Goal: Information Seeking & Learning: Learn about a topic

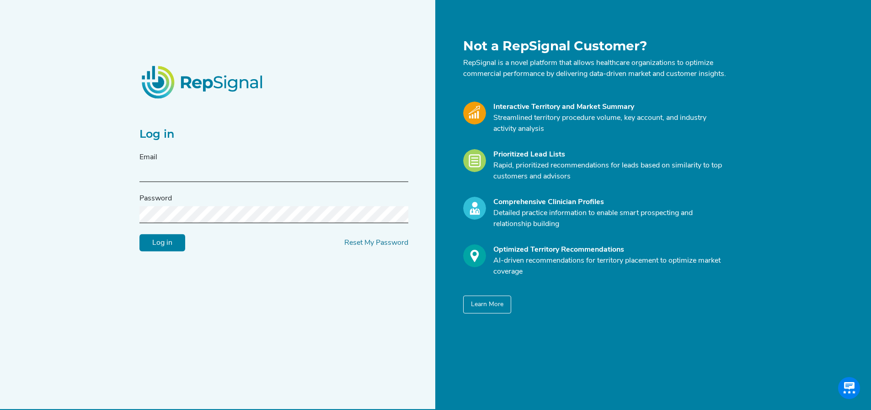
type input "[PERSON_NAME][EMAIL_ADDRESS][PERSON_NAME][DOMAIN_NAME]"
click at [161, 204] on label "Password" at bounding box center [155, 198] width 32 height 11
click at [163, 248] on input "Log in" at bounding box center [162, 242] width 46 height 17
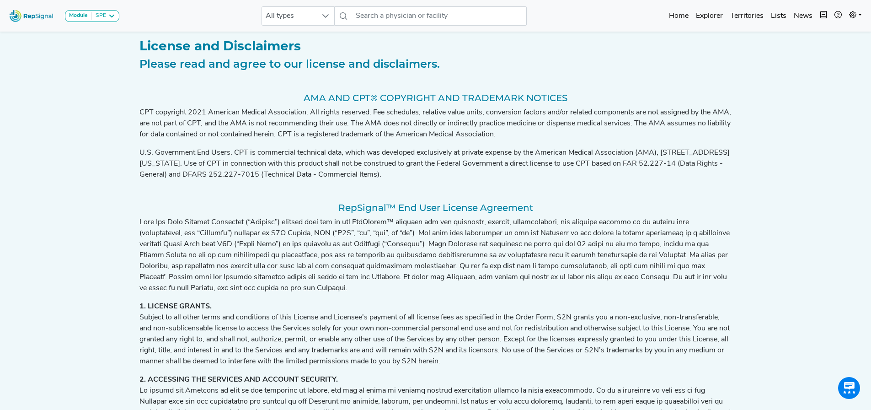
scroll to position [1708, 0]
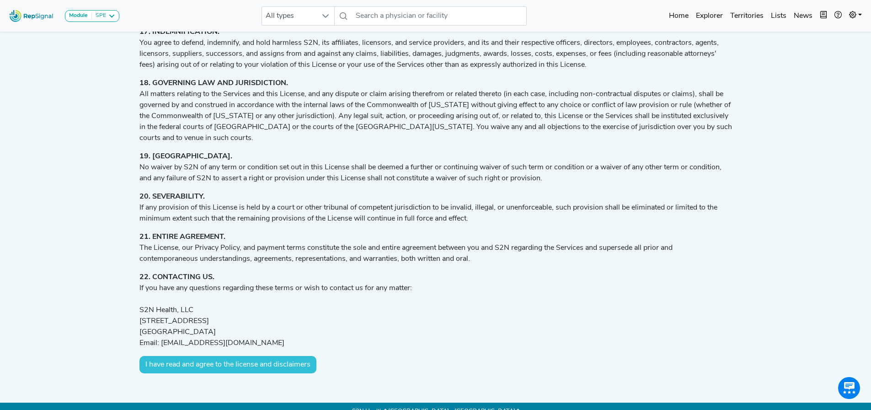
click at [240, 356] on button "I have read and agree to the license and disclaimers" at bounding box center [227, 364] width 177 height 17
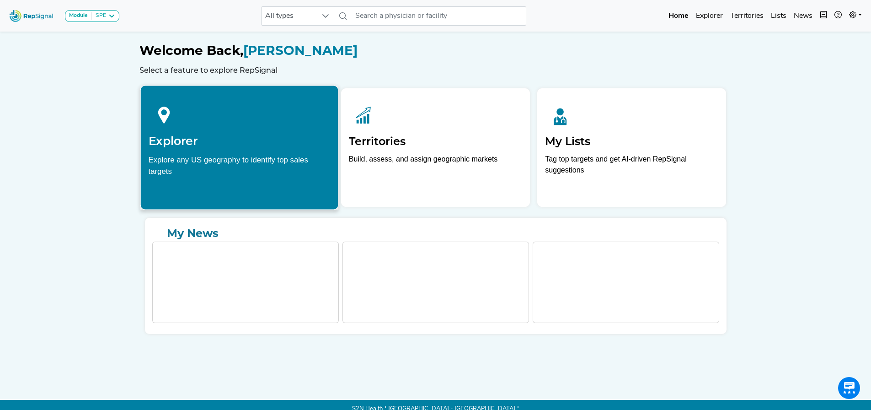
click at [201, 137] on h2 "Explorer" at bounding box center [239, 141] width 182 height 14
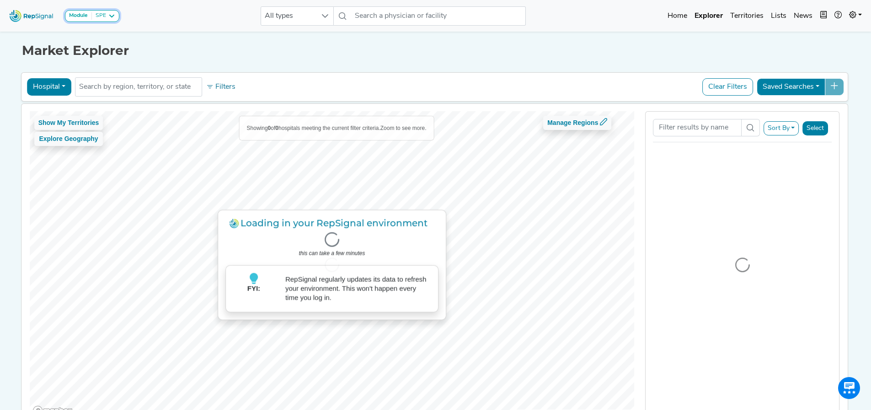
click at [109, 15] on icon at bounding box center [111, 15] width 7 height 7
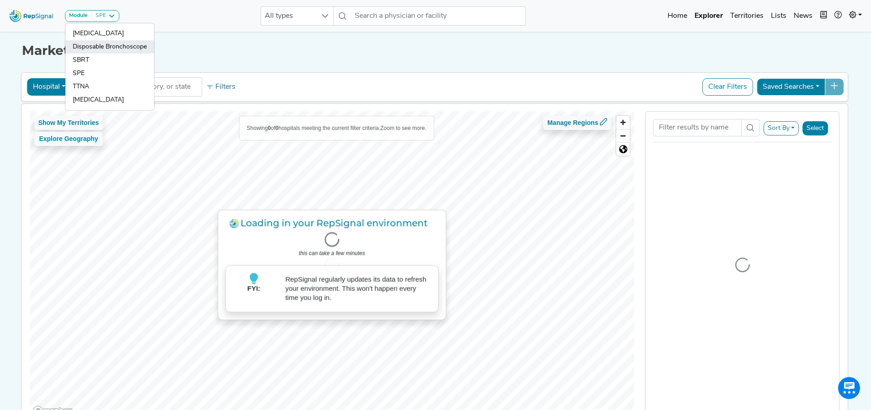
click at [95, 53] on link "Disposable Bronchoscope" at bounding box center [109, 59] width 89 height 13
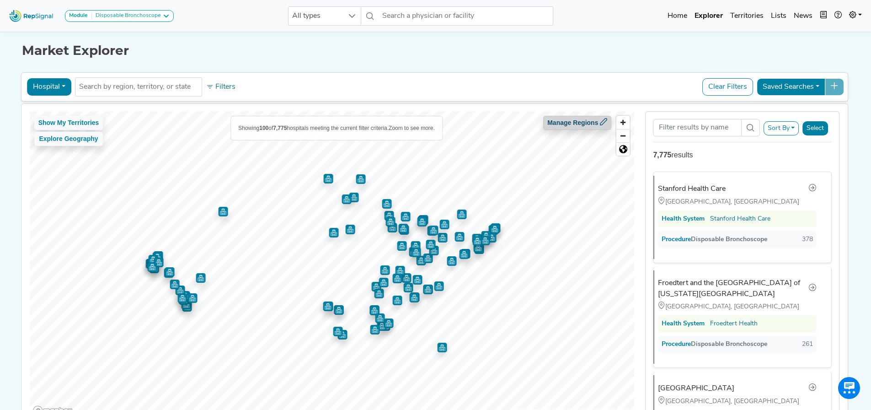
click at [602, 125] on icon at bounding box center [603, 121] width 7 height 7
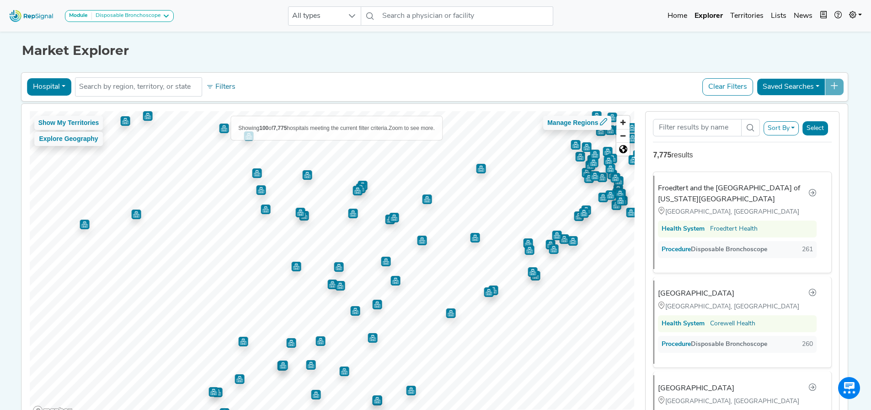
click at [478, 170] on img "Map marker" at bounding box center [481, 169] width 10 height 10
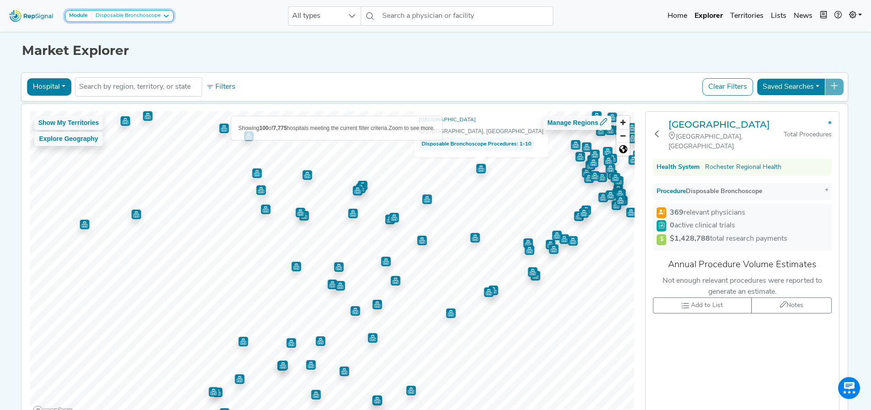
click at [164, 16] on icon at bounding box center [165, 15] width 7 height 7
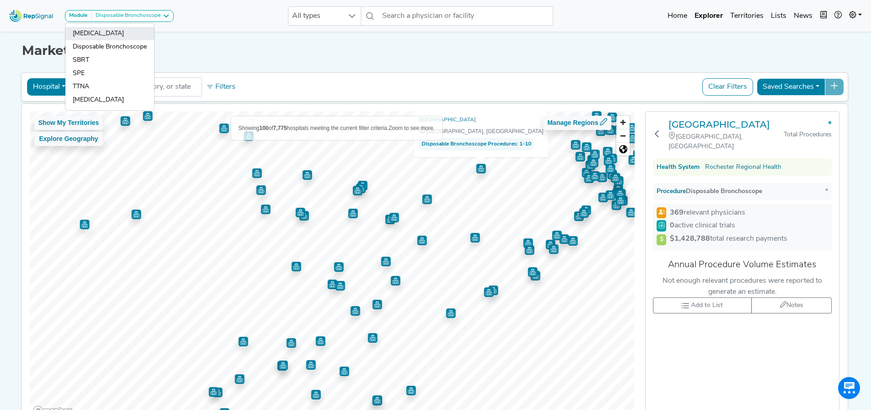
click at [95, 40] on link "[MEDICAL_DATA]" at bounding box center [109, 46] width 89 height 13
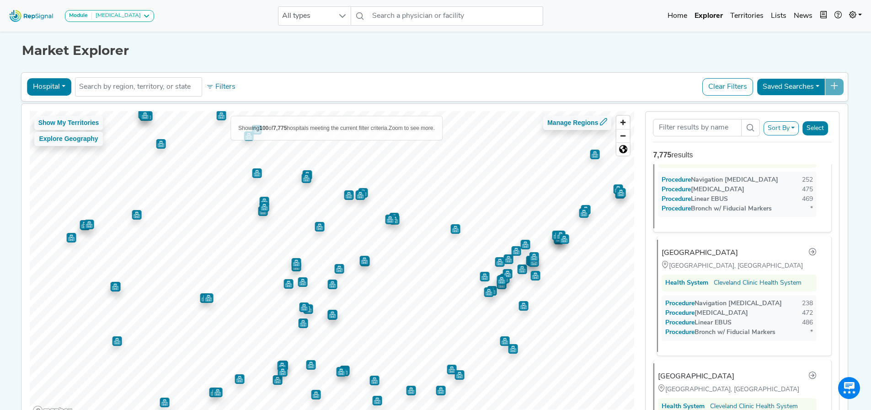
scroll to position [5596, 0]
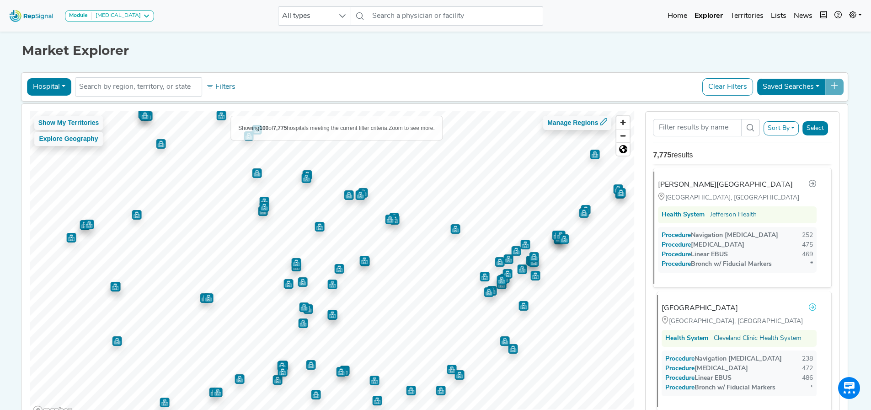
click at [809, 303] on icon at bounding box center [812, 306] width 7 height 7
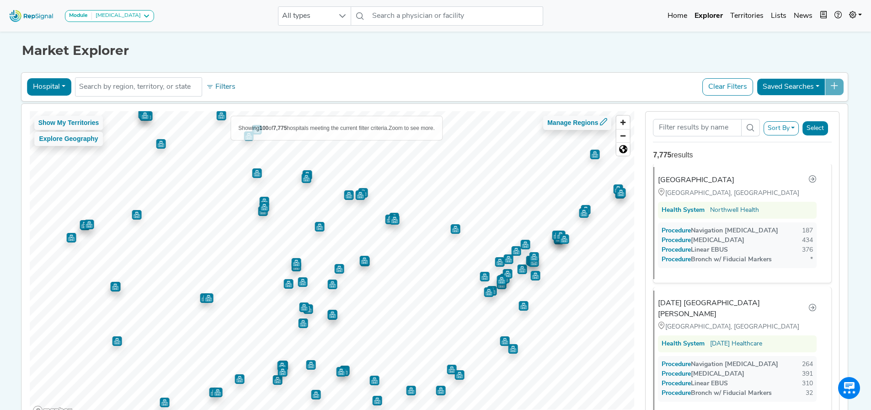
scroll to position [8293, 0]
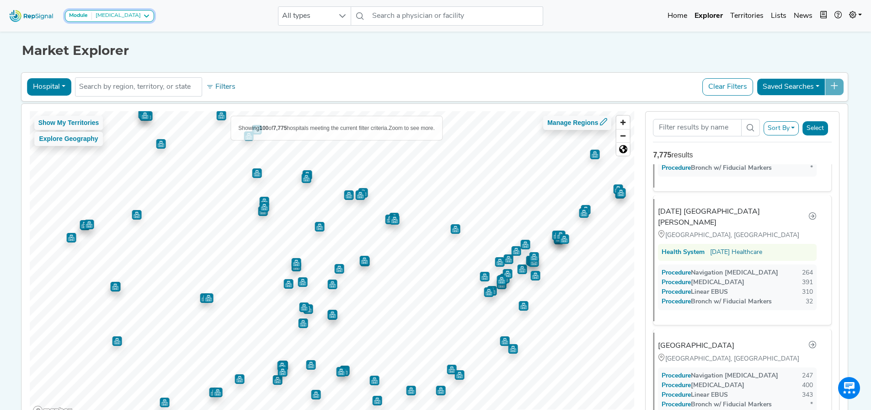
click at [143, 15] on icon at bounding box center [146, 15] width 7 height 7
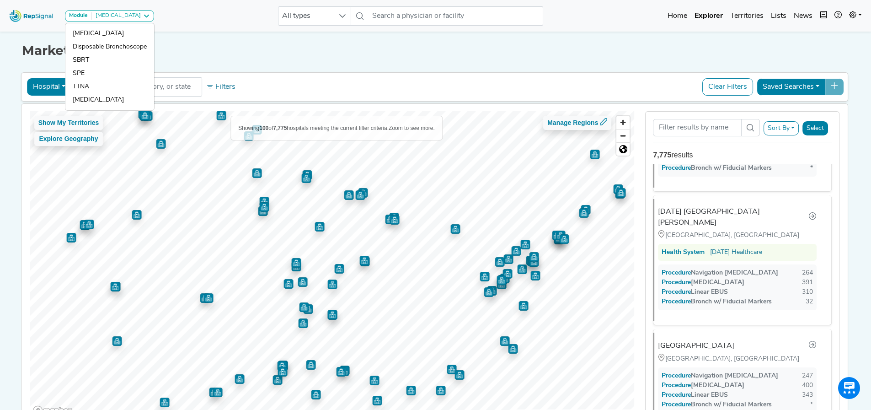
click at [190, 54] on h1 "Market Explorer" at bounding box center [435, 51] width 827 height 16
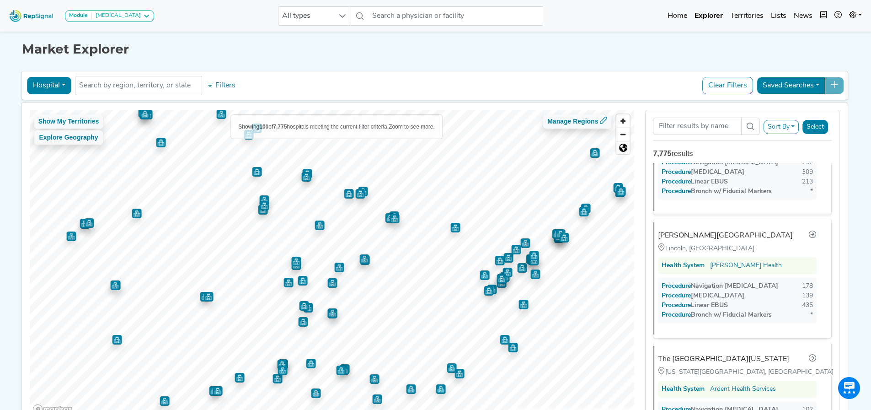
scroll to position [0, 0]
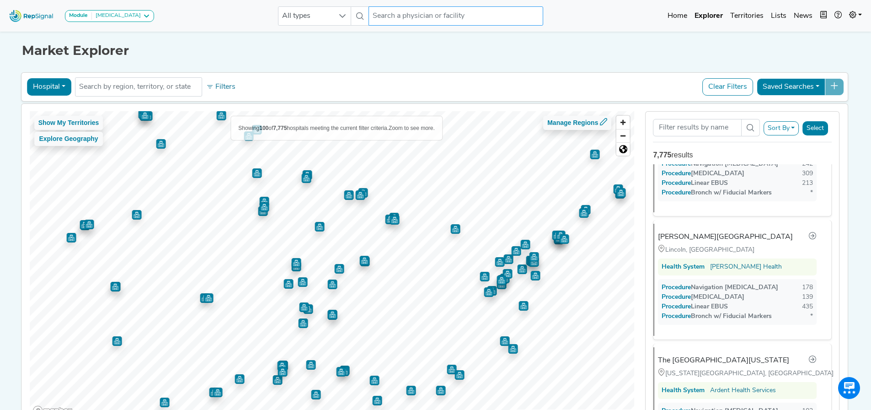
click at [440, 17] on input "text" at bounding box center [455, 15] width 175 height 19
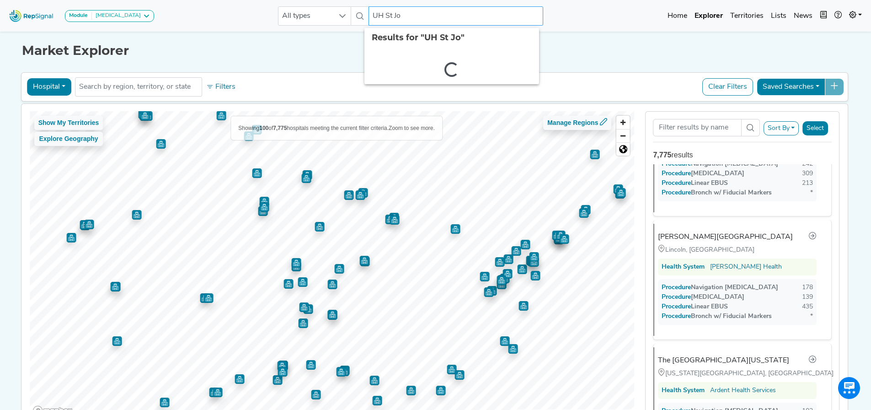
type input "UH St Joe"
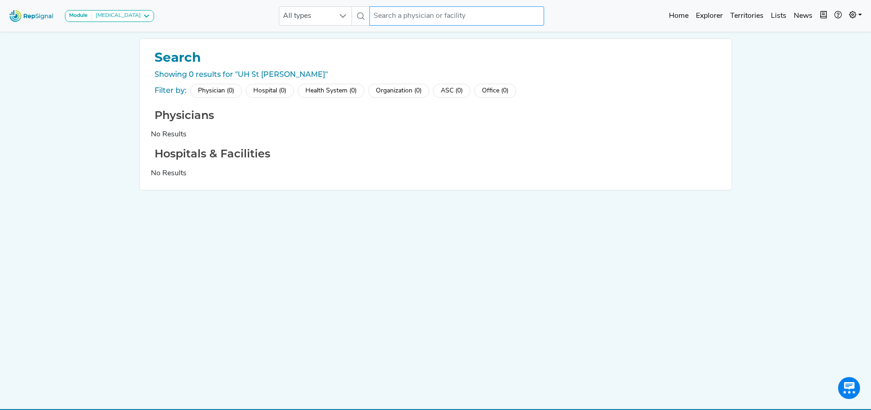
click at [435, 10] on input "text" at bounding box center [456, 15] width 175 height 19
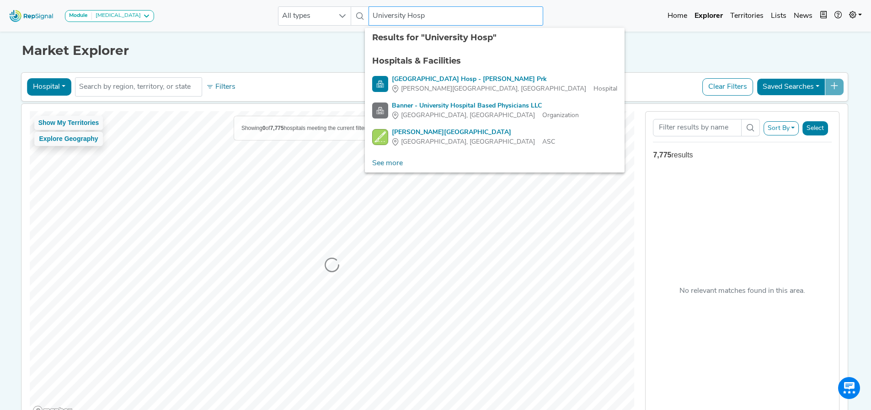
type input "University Hosp"
click at [615, 53] on h1 "Market Explorer" at bounding box center [435, 51] width 827 height 16
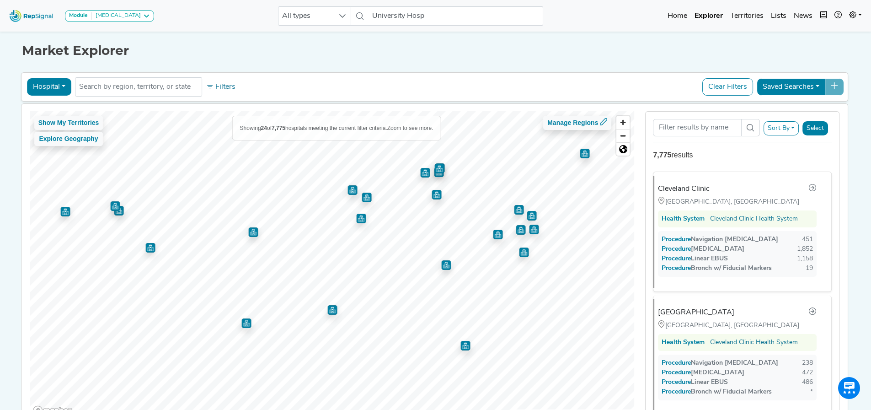
click at [363, 199] on img "Map marker" at bounding box center [367, 197] width 10 height 10
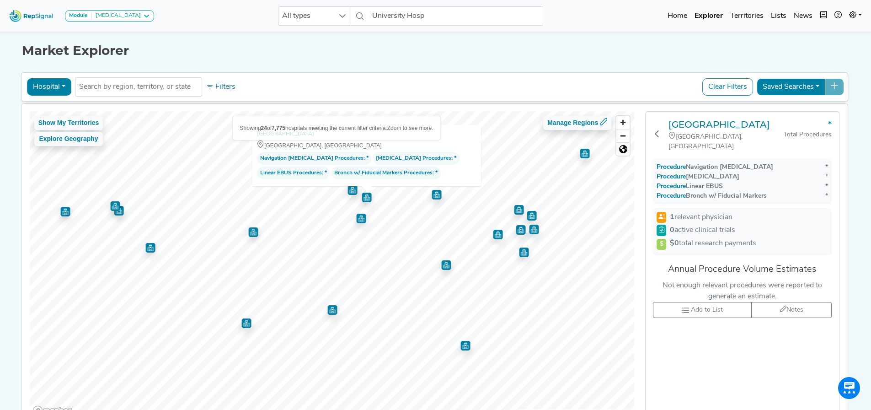
click at [347, 191] on img "Map marker" at bounding box center [352, 190] width 10 height 10
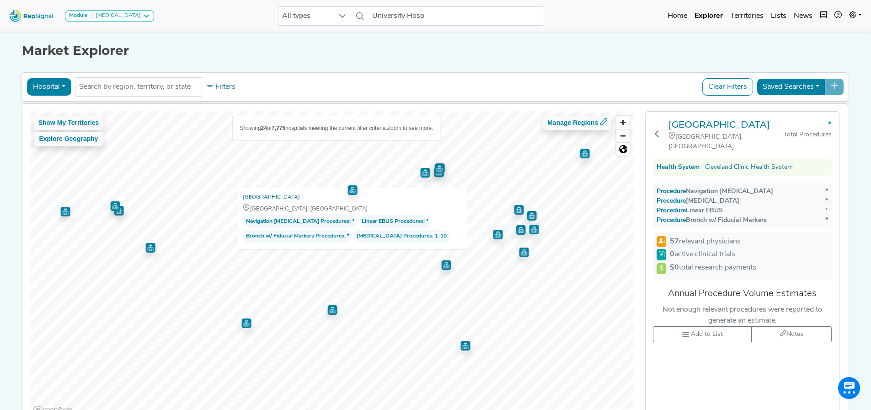
click at [420, 176] on img "Map marker" at bounding box center [425, 173] width 10 height 10
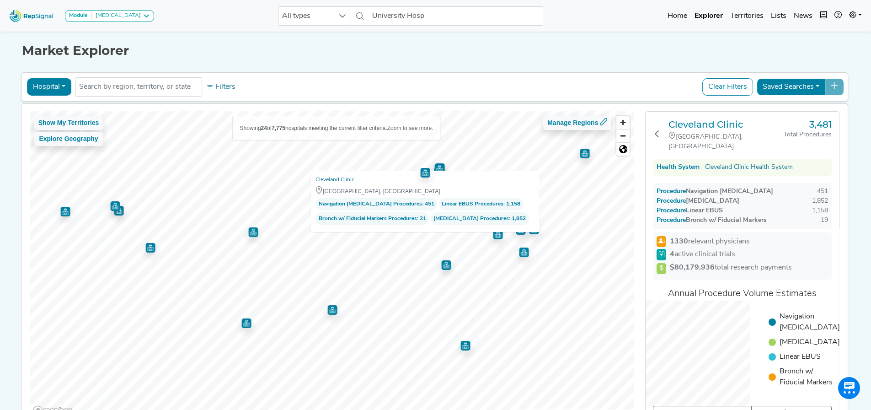
click at [438, 165] on img "Map marker" at bounding box center [439, 169] width 10 height 10
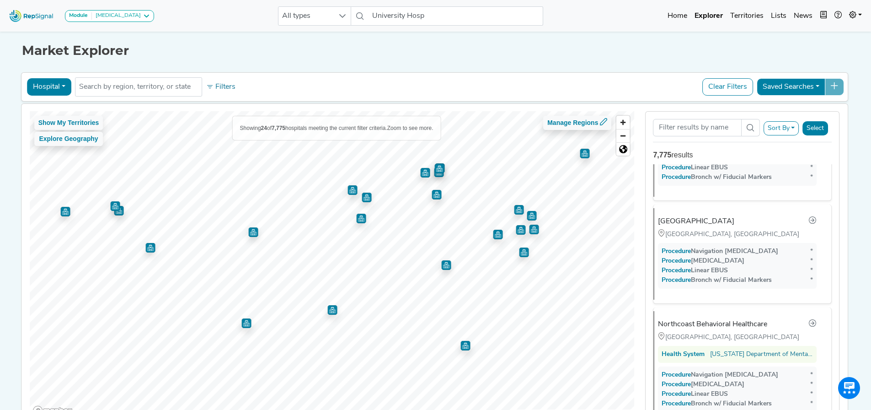
scroll to position [1593, 0]
click at [421, 176] on img "Map marker" at bounding box center [425, 172] width 10 height 10
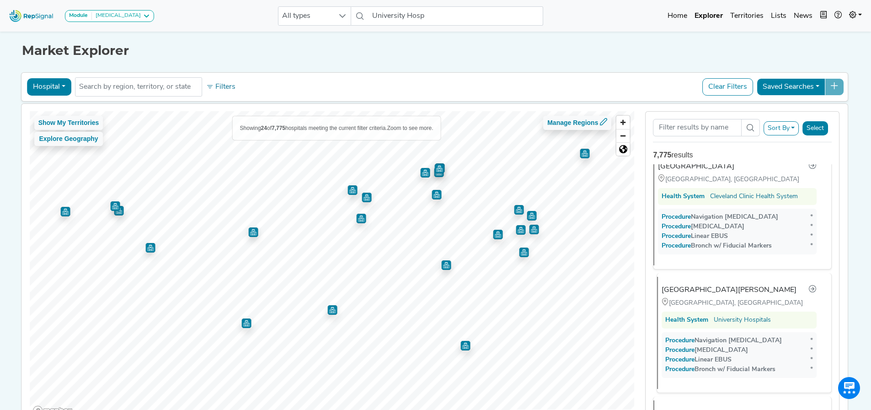
scroll to position [1189, 0]
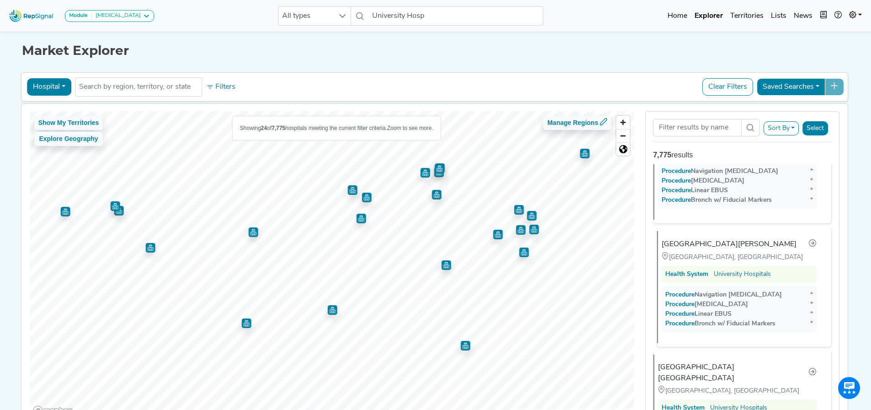
click at [733, 239] on div "University Hospitals St. John Medical Center" at bounding box center [728, 244] width 135 height 11
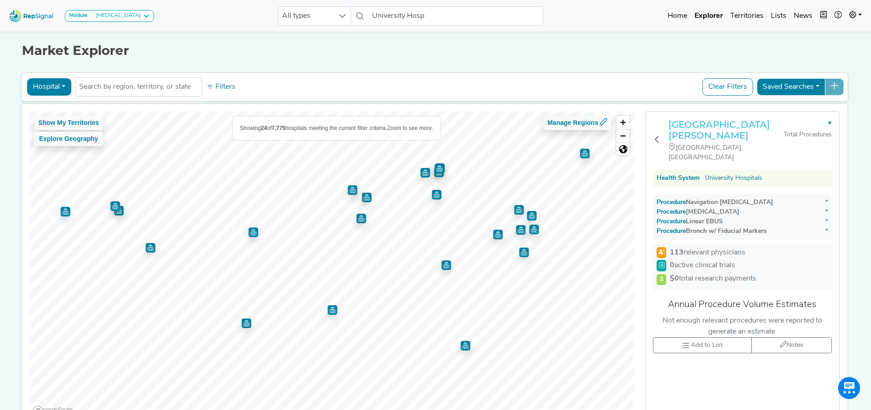
click at [746, 125] on h3 "University Hospitals St. John Medical Center" at bounding box center [725, 130] width 115 height 22
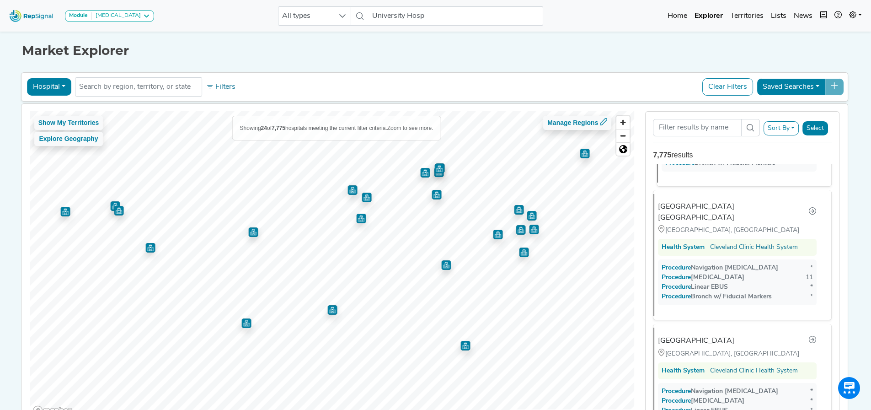
scroll to position [1006, 0]
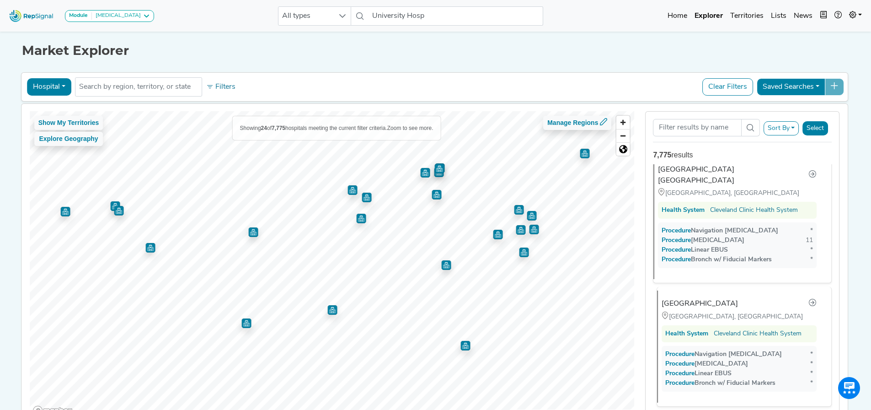
click at [710, 298] on div "[GEOGRAPHIC_DATA]" at bounding box center [699, 303] width 76 height 11
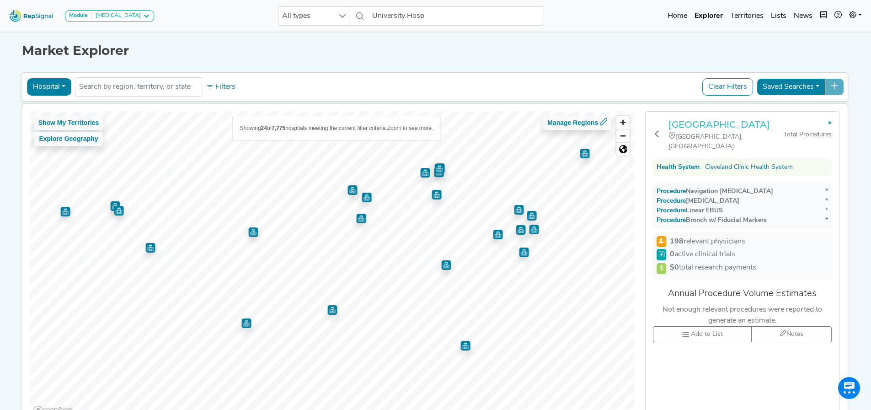
click at [699, 130] on h3 "[GEOGRAPHIC_DATA]" at bounding box center [725, 124] width 115 height 11
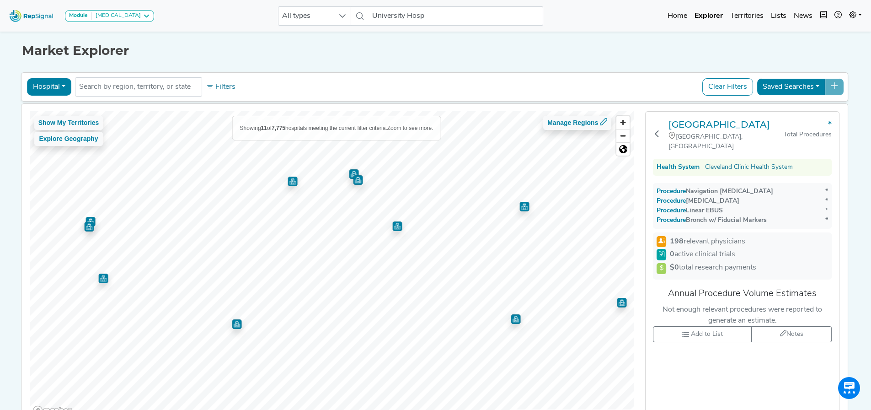
click at [88, 227] on img "Map marker" at bounding box center [89, 227] width 10 height 10
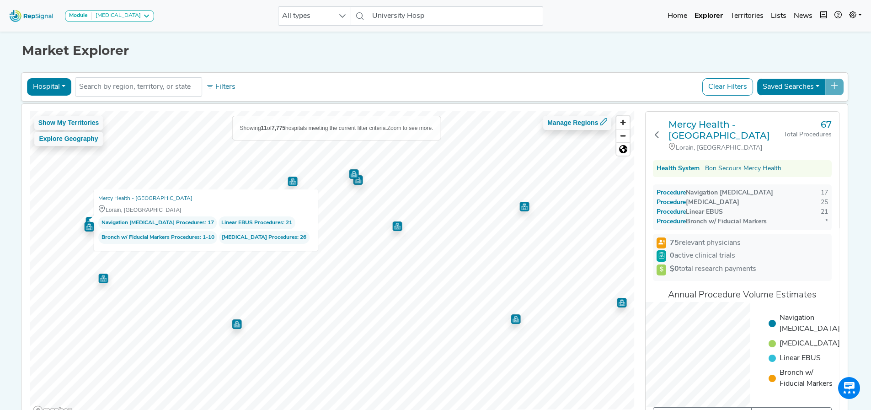
click at [101, 280] on img "Map marker" at bounding box center [103, 278] width 10 height 10
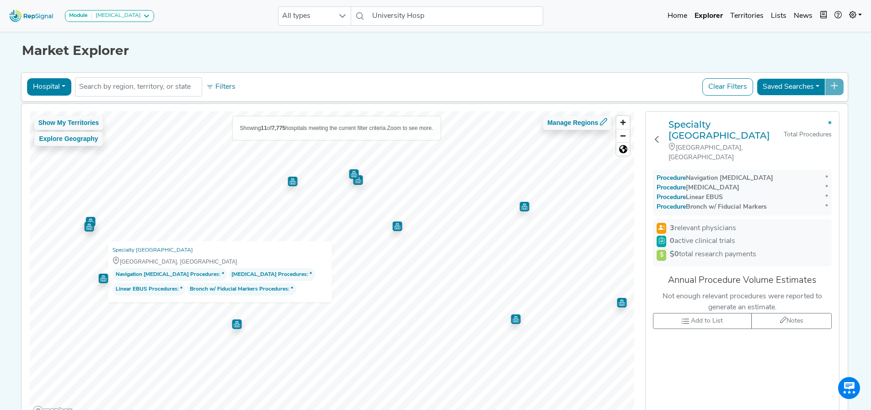
click at [87, 218] on img "Map marker" at bounding box center [90, 222] width 10 height 10
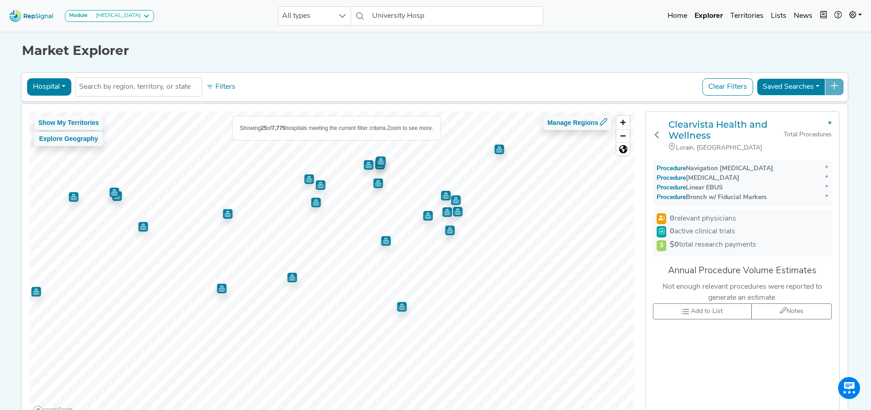
click at [443, 195] on img "Map marker" at bounding box center [446, 196] width 10 height 10
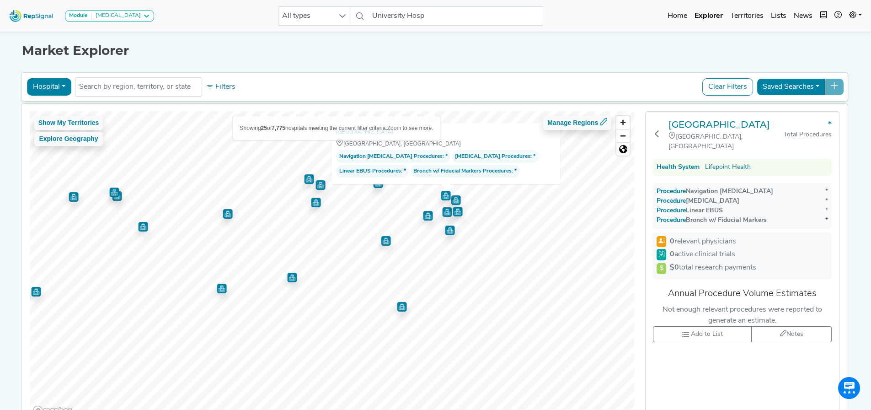
click at [457, 198] on img "Map marker" at bounding box center [456, 200] width 10 height 10
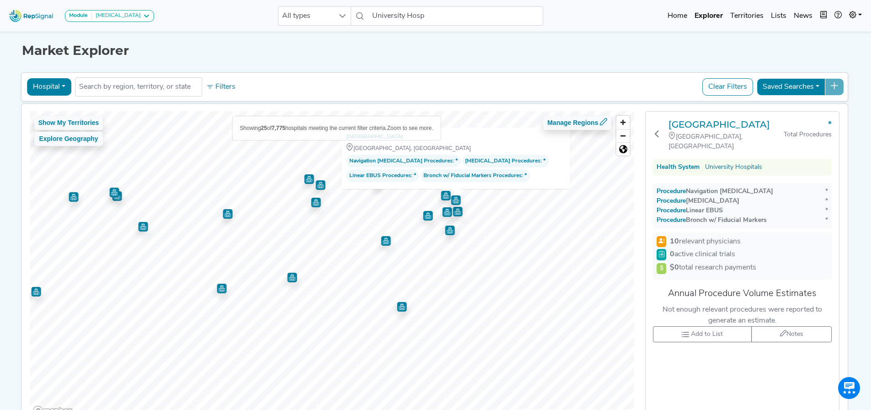
click at [453, 208] on img "Map marker" at bounding box center [458, 212] width 10 height 10
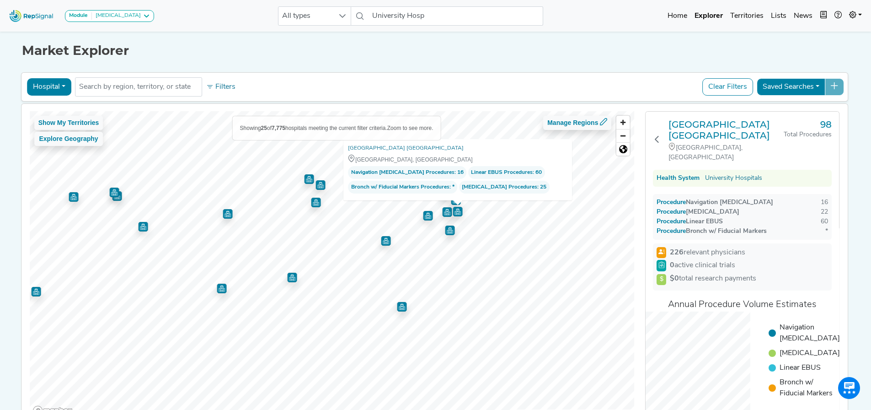
click at [442, 211] on img "Map marker" at bounding box center [447, 212] width 10 height 10
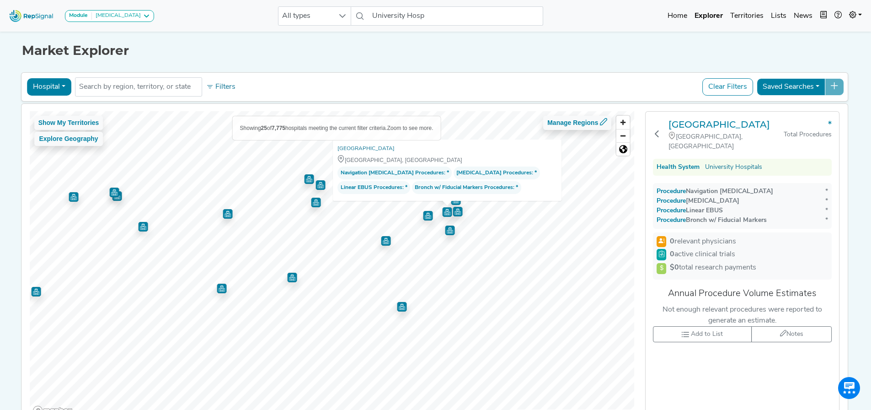
click at [427, 217] on img "Map marker" at bounding box center [428, 216] width 10 height 10
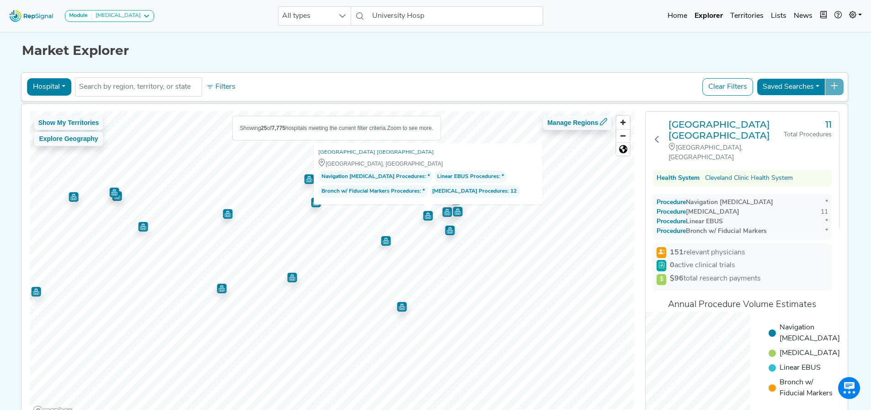
click at [449, 229] on img "Map marker" at bounding box center [450, 230] width 10 height 10
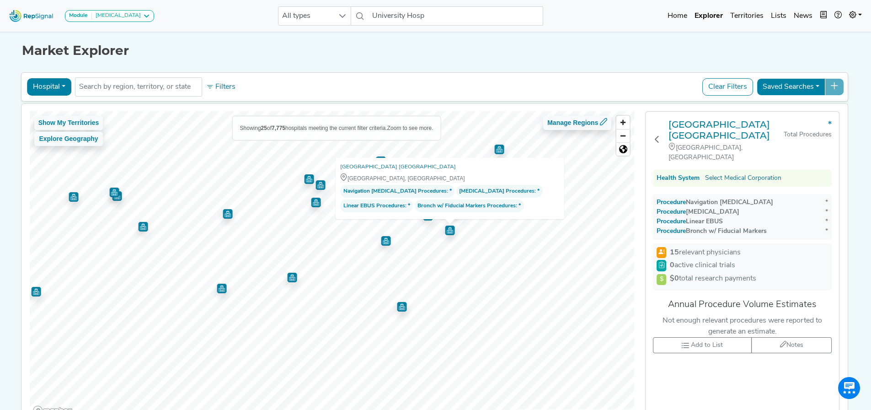
click at [287, 280] on img "Map marker" at bounding box center [292, 277] width 10 height 10
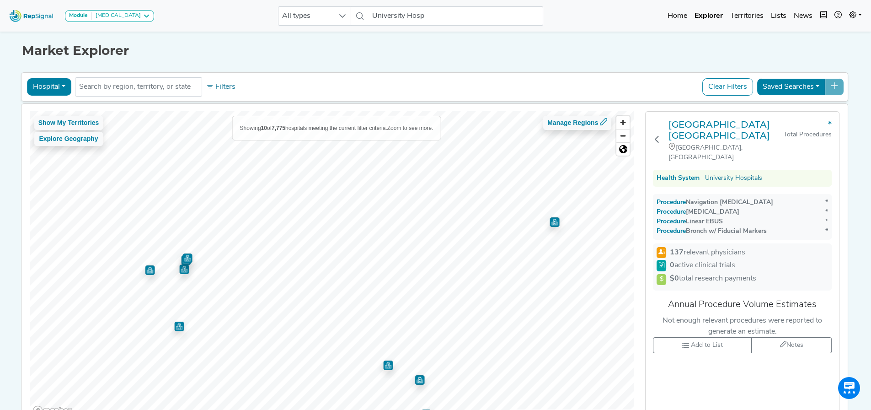
click at [185, 256] on img "Map marker" at bounding box center [187, 258] width 10 height 10
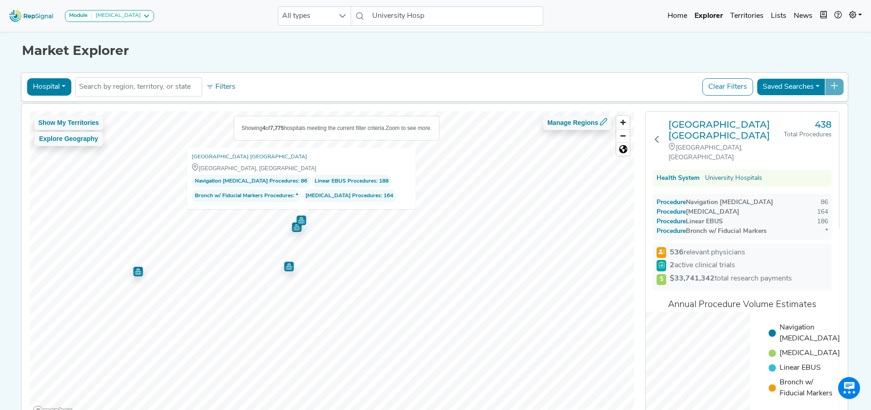
scroll to position [0, 0]
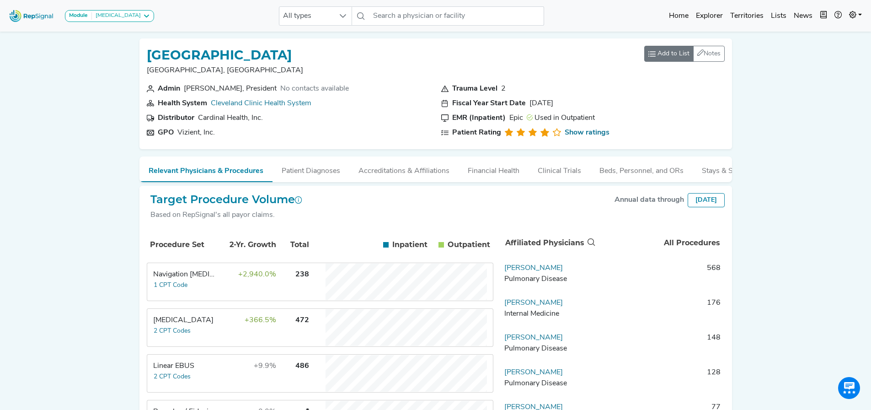
click at [671, 49] on span "Add to List" at bounding box center [673, 54] width 32 height 10
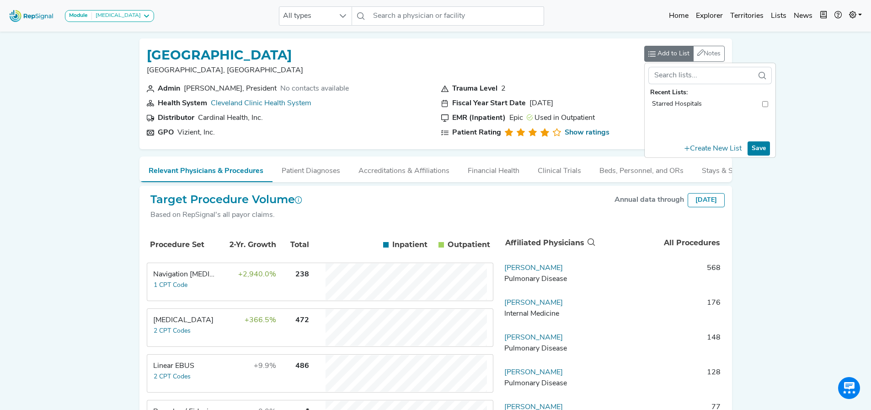
click at [763, 102] on input "toolbar" at bounding box center [765, 104] width 6 height 10
checkbox input "true"
click at [762, 149] on button "Save" at bounding box center [758, 148] width 22 height 14
click at [809, 230] on div "Module Bronchoscopy Bronchoscopy Disposable Bronchoscope SBRT SPE TTNA Thoracic…" at bounding box center [435, 246] width 871 height 493
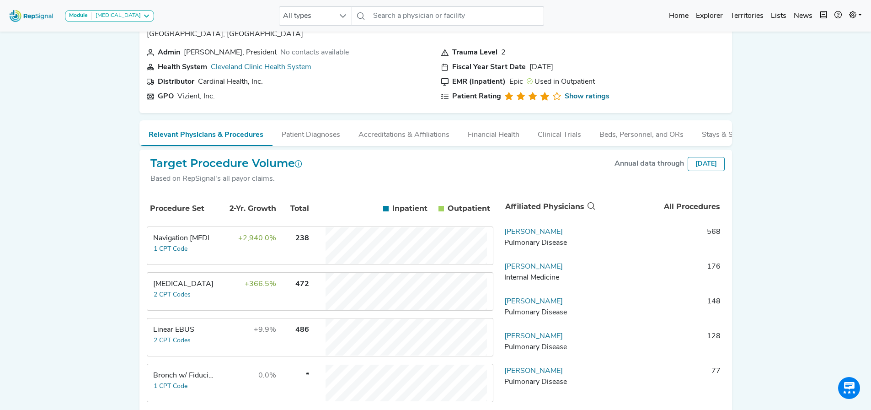
scroll to position [90, 0]
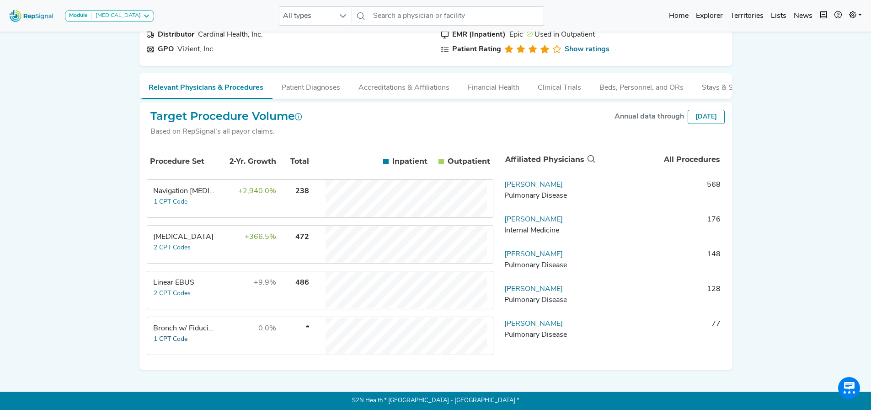
click at [171, 338] on button "1 CPT Code" at bounding box center [170, 339] width 35 height 11
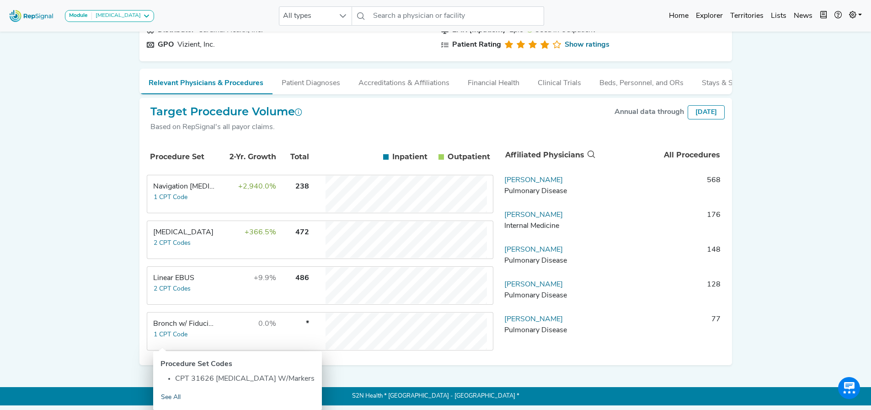
click at [174, 396] on link "See All" at bounding box center [170, 397] width 21 height 11
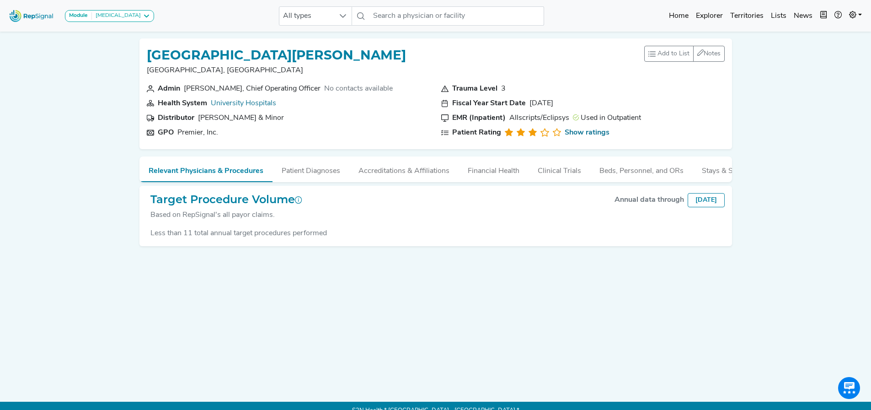
scroll to position [0, 32]
drag, startPoint x: 670, startPoint y: 180, endPoint x: 626, endPoint y: 182, distance: 43.9
click at [631, 182] on ul "Relevant Physicians & Procedures Patient Diagnoses Accreditations & Affiliation…" at bounding box center [435, 169] width 592 height 26
click at [302, 168] on button "Patient Diagnoses" at bounding box center [310, 168] width 77 height 25
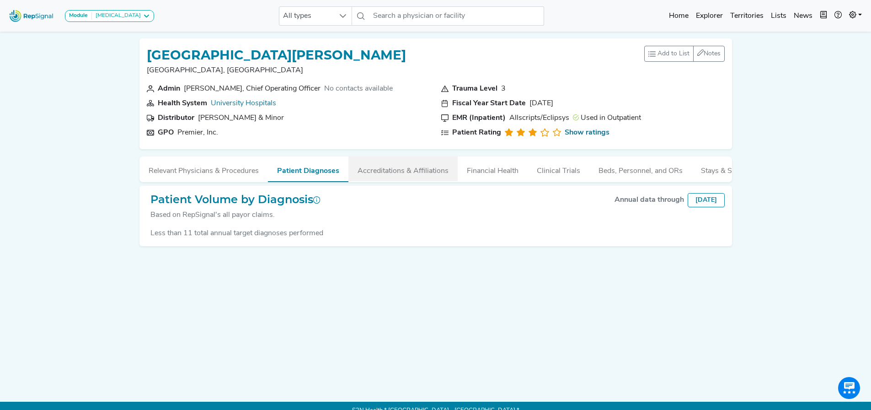
click at [398, 168] on button "Accreditations & Affiliations" at bounding box center [402, 168] width 109 height 25
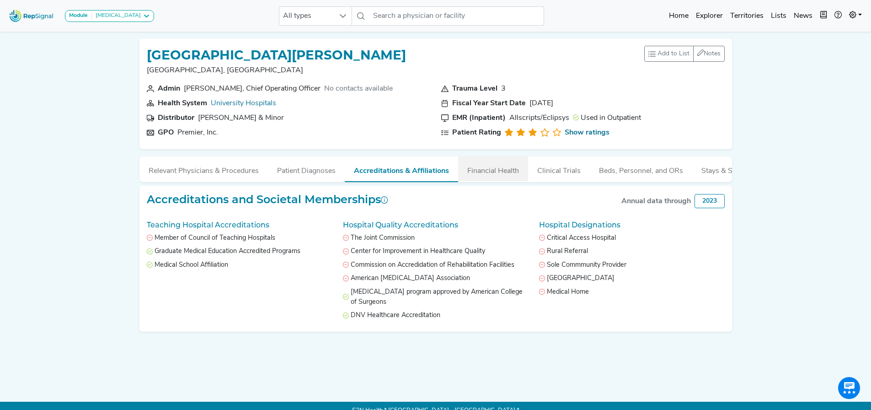
click at [493, 168] on button "Financial Health" at bounding box center [493, 168] width 70 height 25
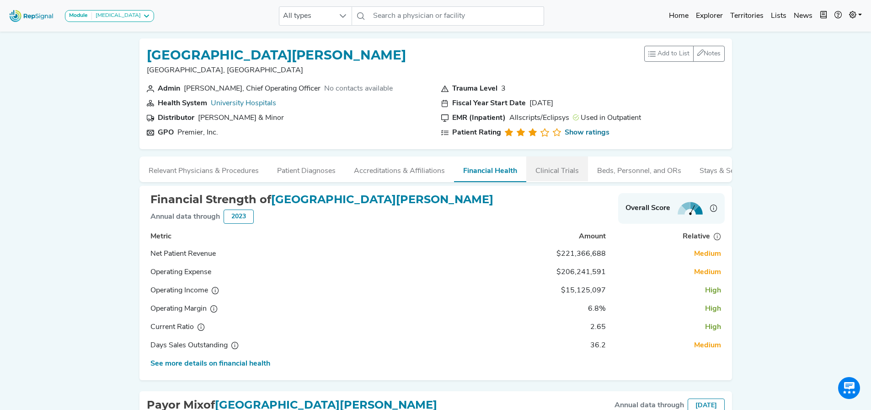
click at [555, 168] on button "Clinical Trials" at bounding box center [557, 168] width 62 height 25
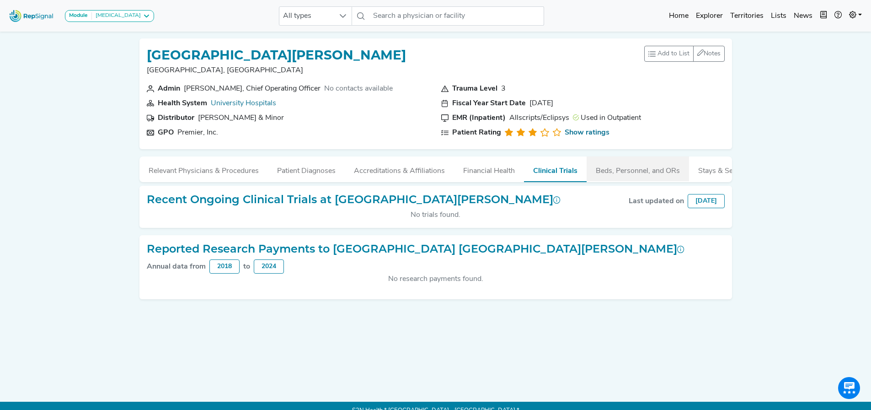
click at [624, 168] on button "Beds, Personnel, and ORs" at bounding box center [637, 168] width 102 height 25
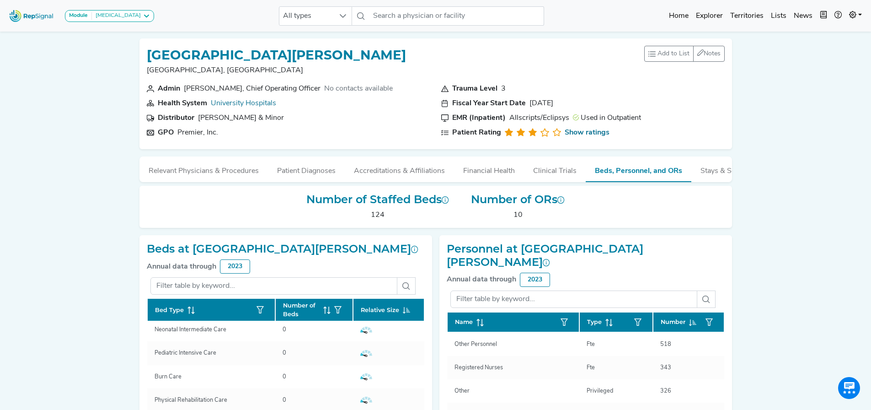
scroll to position [170, 0]
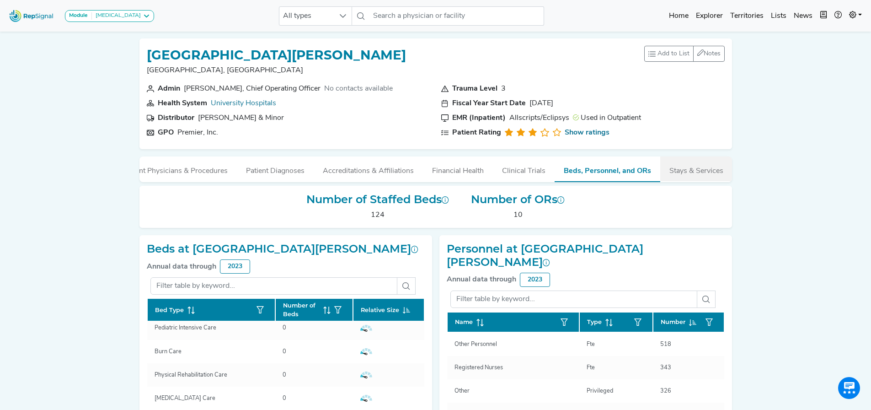
click at [714, 171] on button "Stays & Services" at bounding box center [696, 168] width 72 height 25
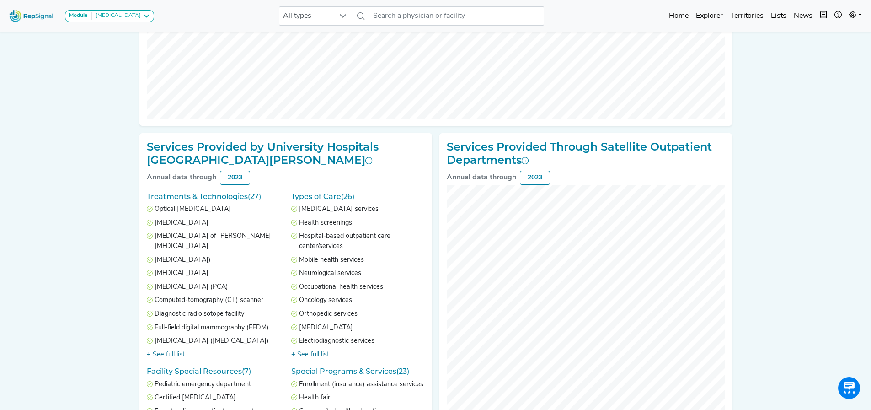
scroll to position [337, 0]
